Goal: Complete application form: Complete application form

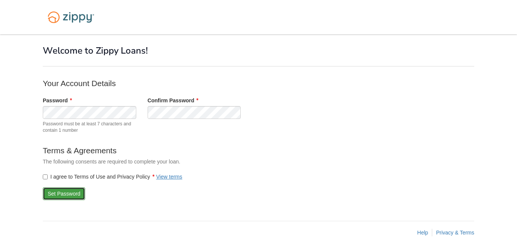
click at [78, 194] on button "Set Password" at bounding box center [64, 194] width 42 height 13
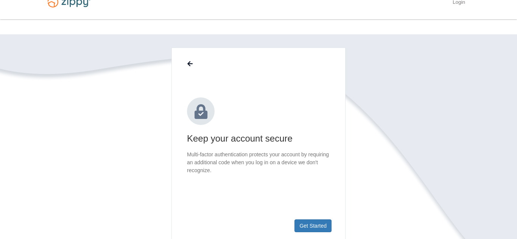
scroll to position [30, 0]
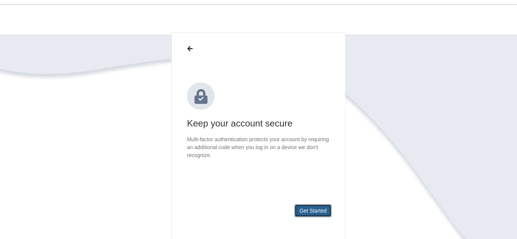
click at [312, 210] on button "Get Started" at bounding box center [312, 211] width 37 height 13
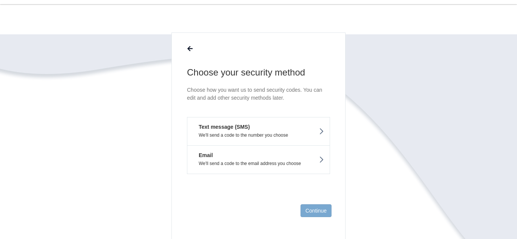
click at [316, 161] on p "We'll send a code to the email address you choose" at bounding box center [258, 163] width 131 height 5
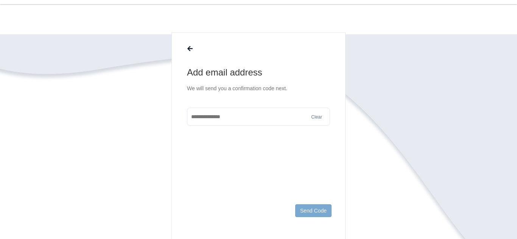
click at [285, 119] on input "text" at bounding box center [258, 117] width 143 height 18
type input "**********"
click at [315, 213] on button "Send Code" at bounding box center [313, 211] width 36 height 13
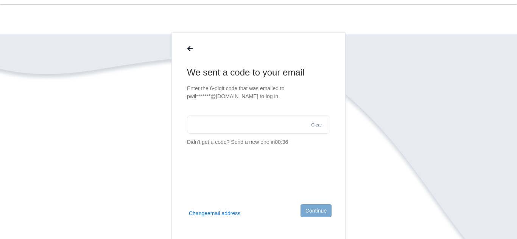
click at [242, 119] on input "text" at bounding box center [258, 125] width 143 height 18
type input "******"
click at [323, 212] on button "Continue" at bounding box center [315, 211] width 31 height 13
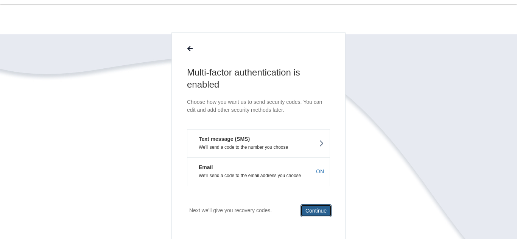
click at [323, 210] on button "Continue" at bounding box center [315, 211] width 31 height 13
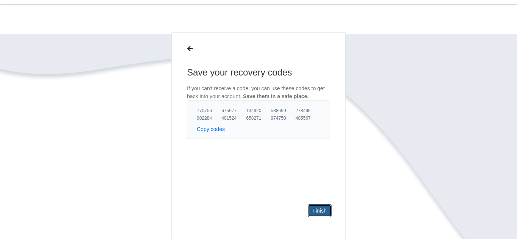
click at [320, 210] on link "Finish" at bounding box center [319, 211] width 24 height 13
